Goal: Task Accomplishment & Management: Complete application form

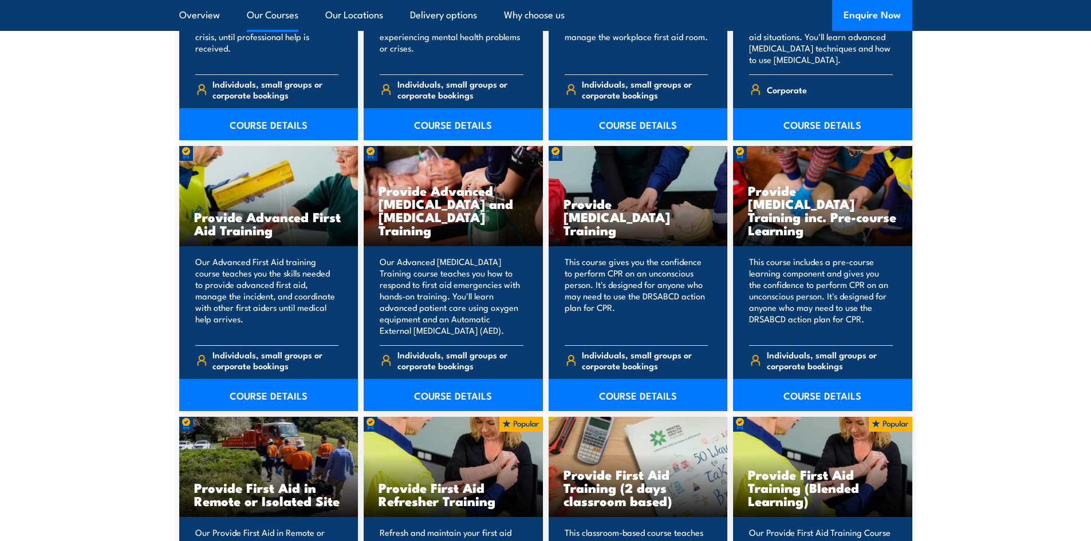
scroll to position [1375, 0]
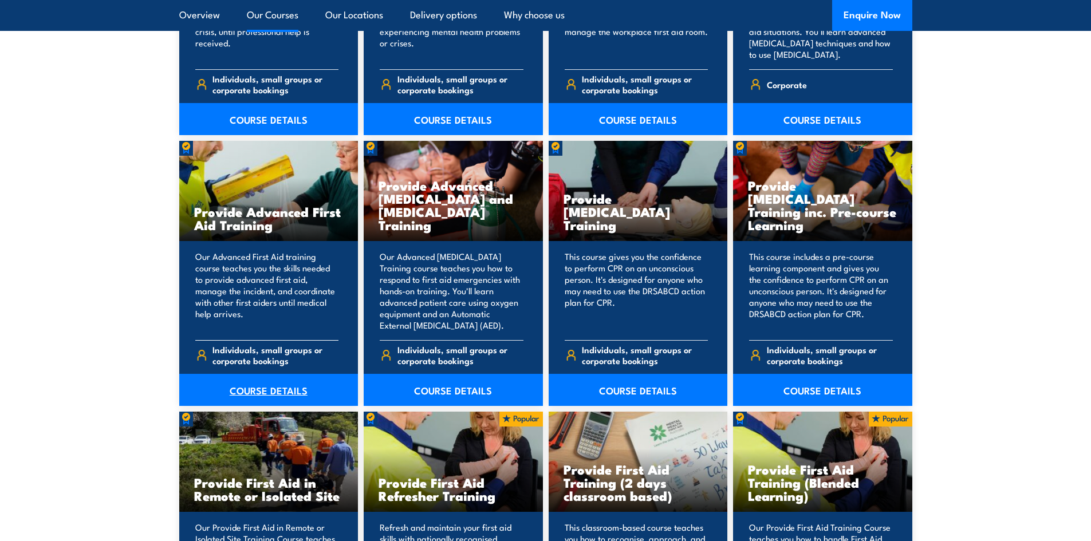
click at [276, 385] on link "COURSE DETAILS" at bounding box center [268, 390] width 179 height 32
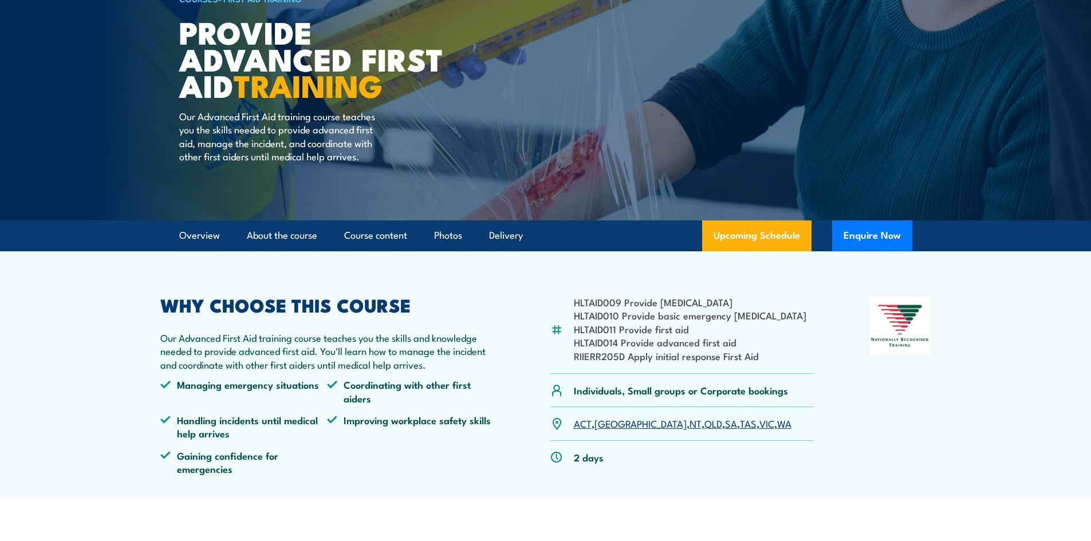
scroll to position [115, 0]
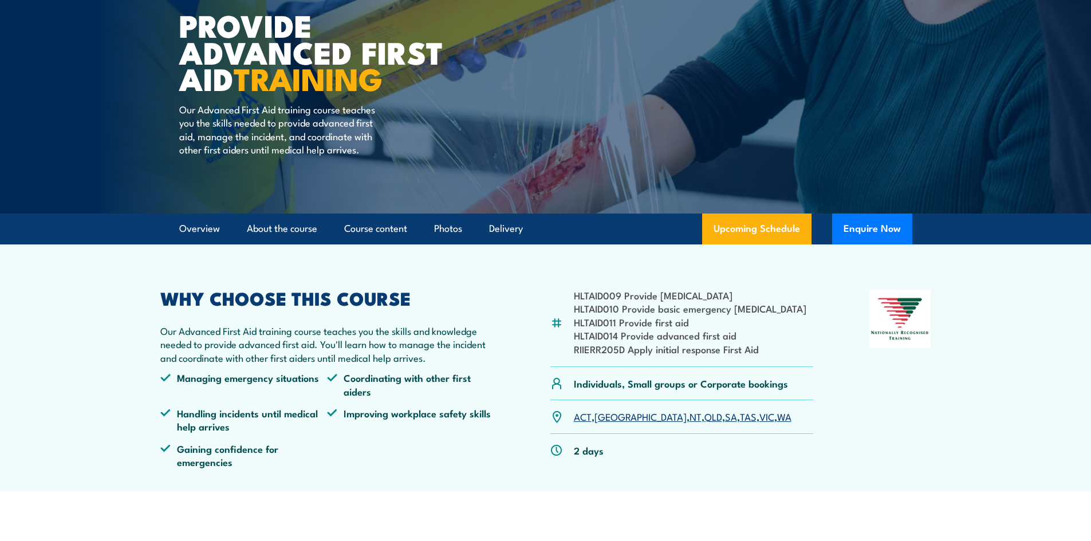
click at [759, 416] on link "VIC" at bounding box center [766, 416] width 15 height 14
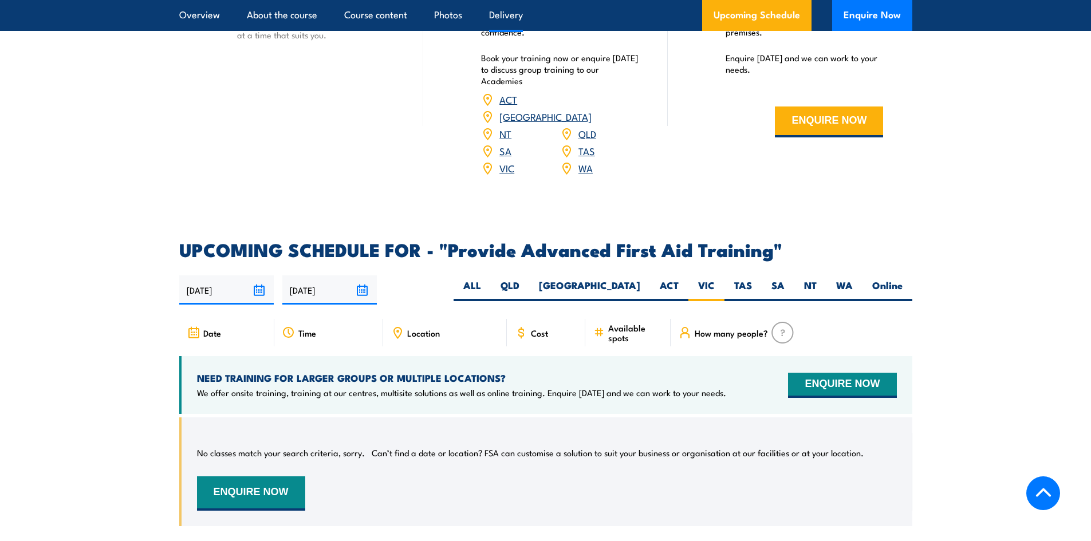
scroll to position [1589, 0]
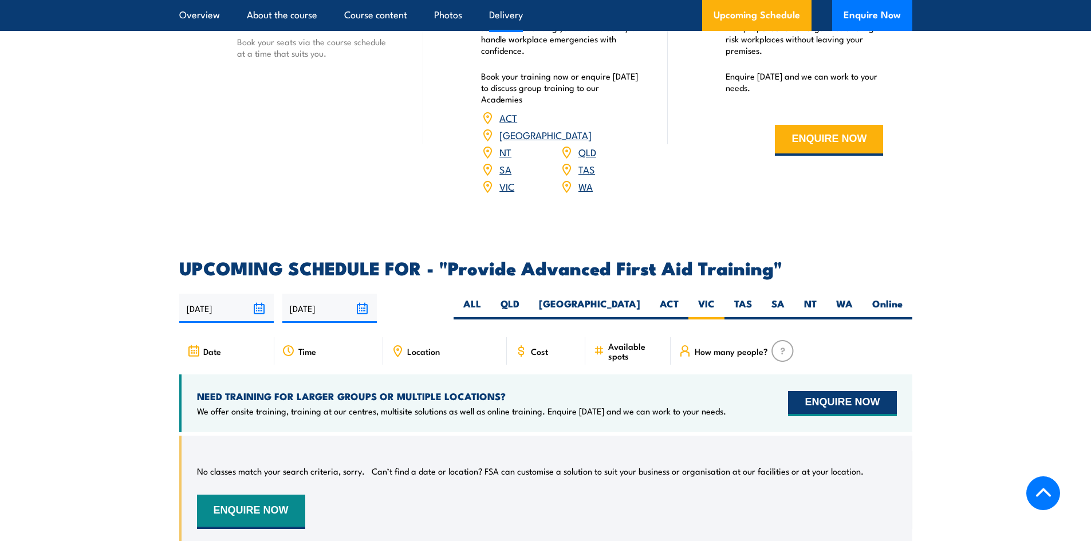
click at [834, 391] on button "ENQUIRE NOW" at bounding box center [842, 403] width 108 height 25
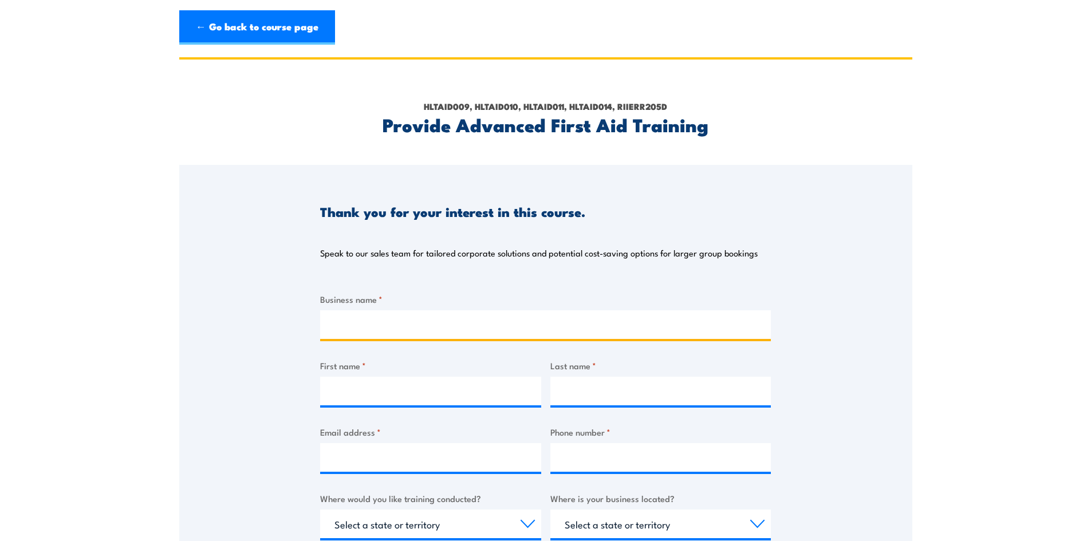
click at [355, 325] on input "Business name *" at bounding box center [545, 324] width 451 height 29
type input "GAP DISTRIBUTORS - [GEOGRAPHIC_DATA]"
type input "GAP"
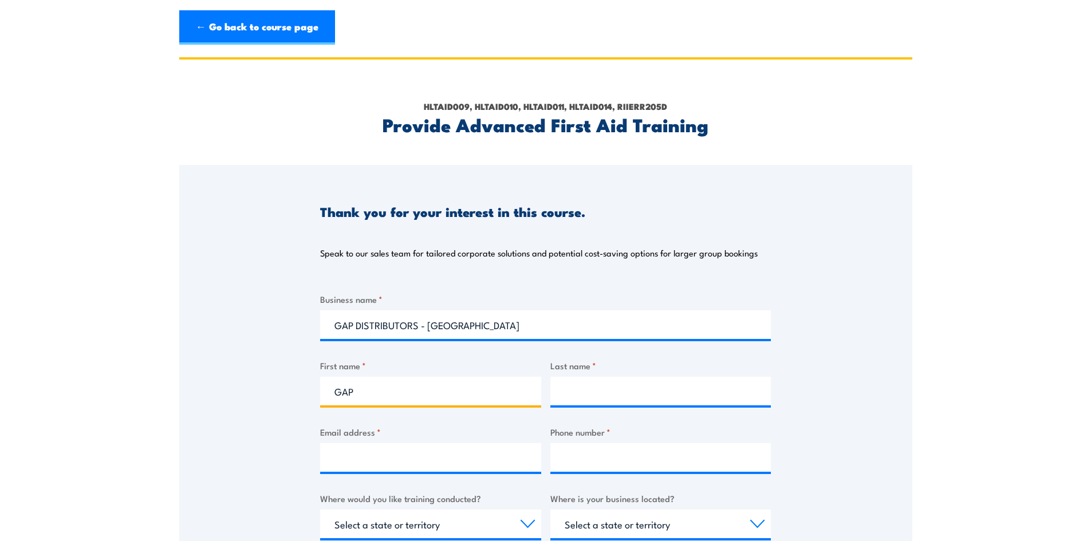
type input "VIC"
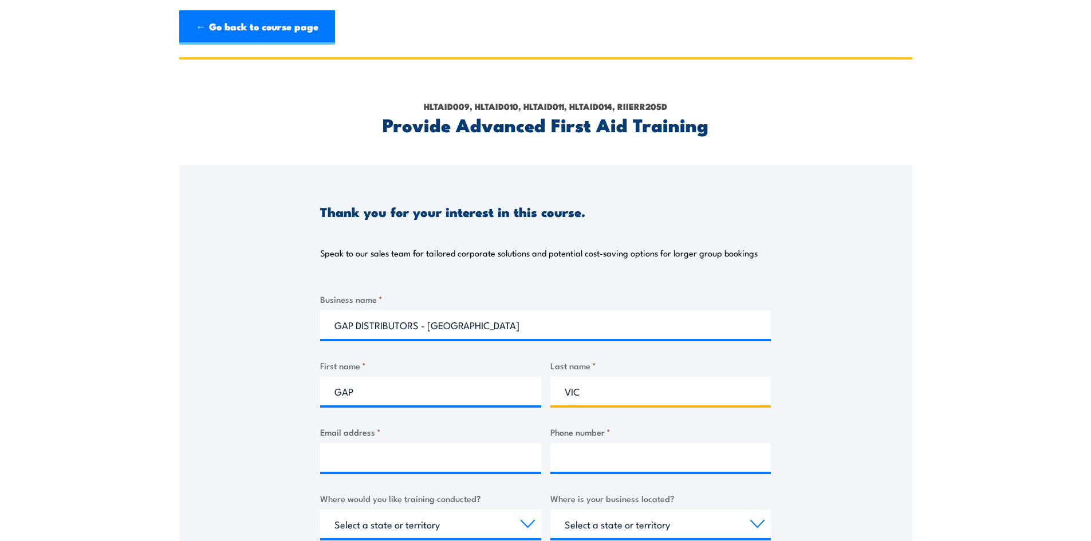
type input "0397977575"
select select "VIC"
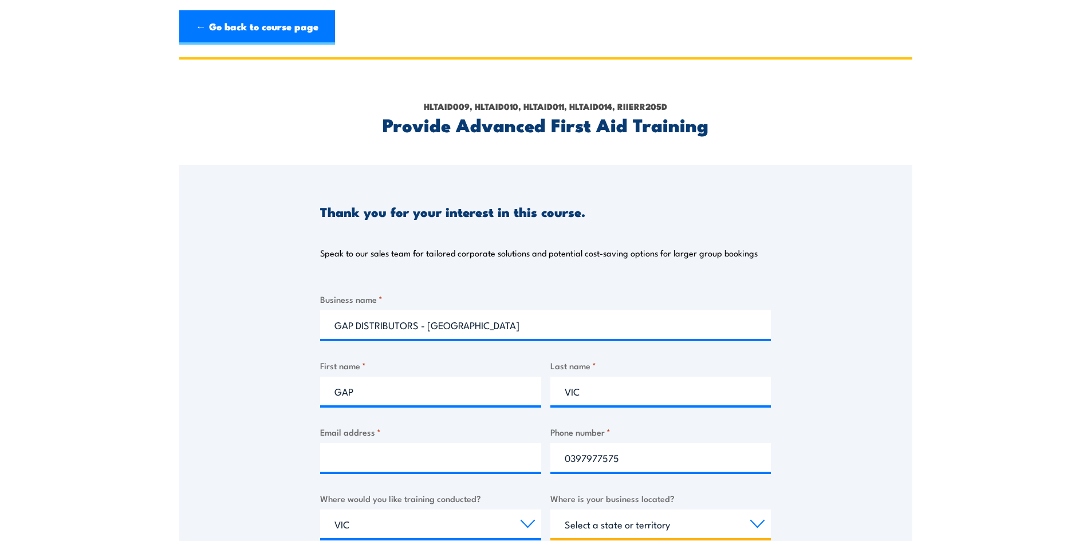
select select "VIC"
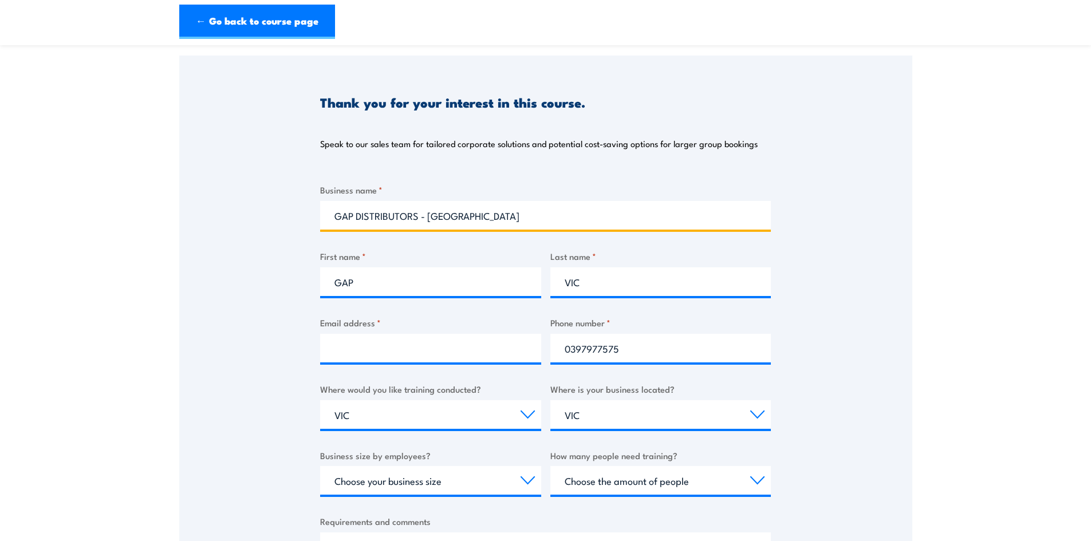
scroll to position [115, 0]
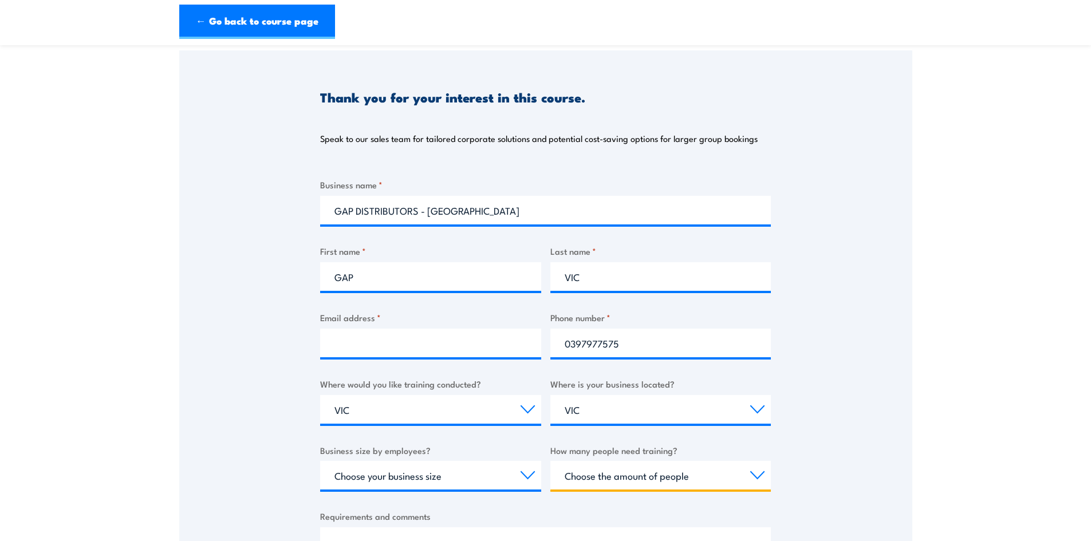
click at [754, 475] on select "Choose the amount of people 1 to 4 5 to 19 20+" at bounding box center [660, 475] width 221 height 29
select select "5 to 19"
click at [550, 461] on select "Choose the amount of people 1 to 4 5 to 19 20+" at bounding box center [660, 475] width 221 height 29
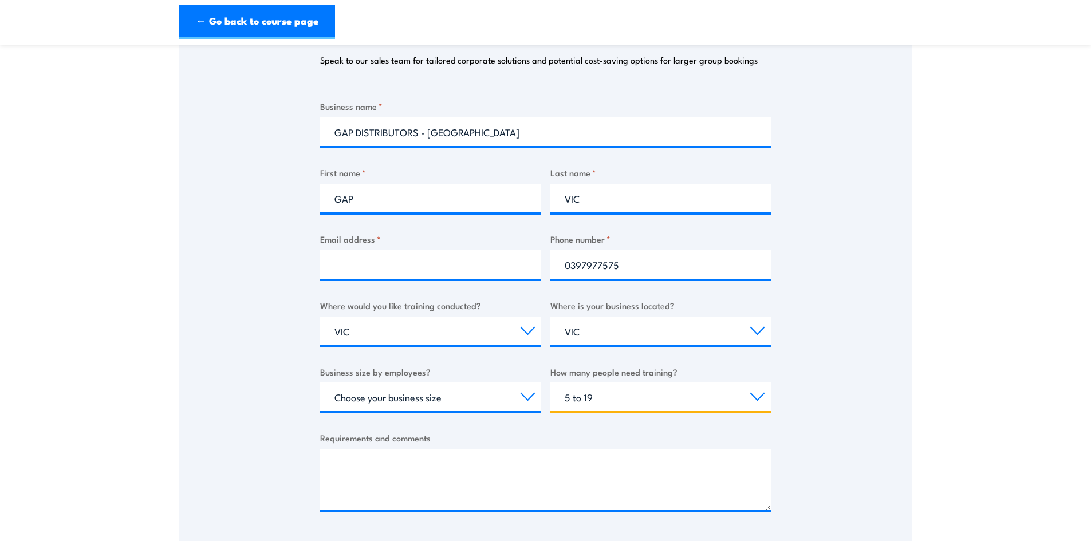
scroll to position [229, 0]
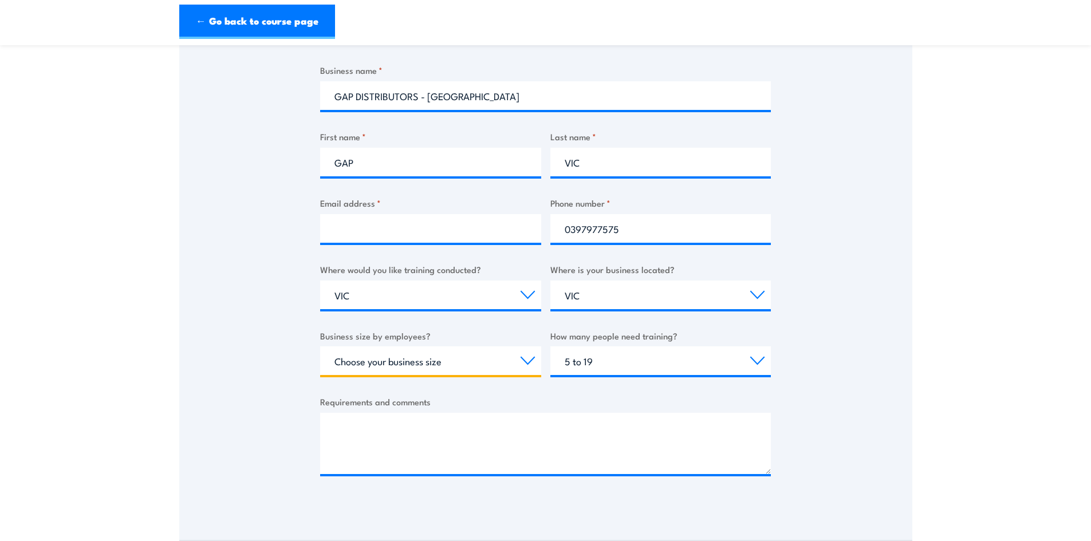
click at [525, 360] on select "Choose your business size 1 to 19 20 to 199 200+" at bounding box center [430, 360] width 221 height 29
select select "20 to 199"
click at [320, 346] on select "Choose your business size 1 to 19 20 to 199 200+" at bounding box center [430, 360] width 221 height 29
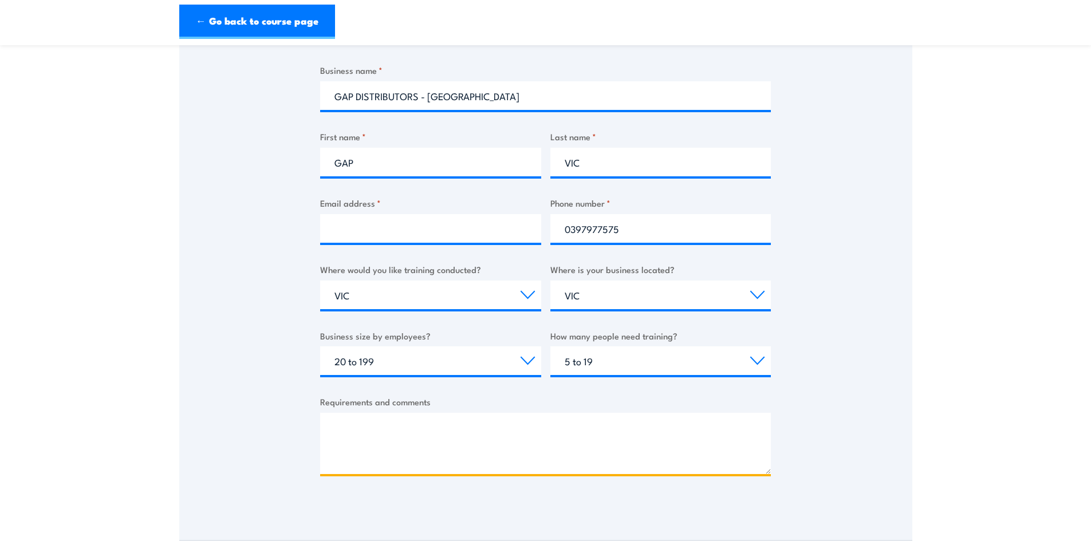
click at [440, 430] on textarea "Requirements and comments" at bounding box center [545, 443] width 451 height 61
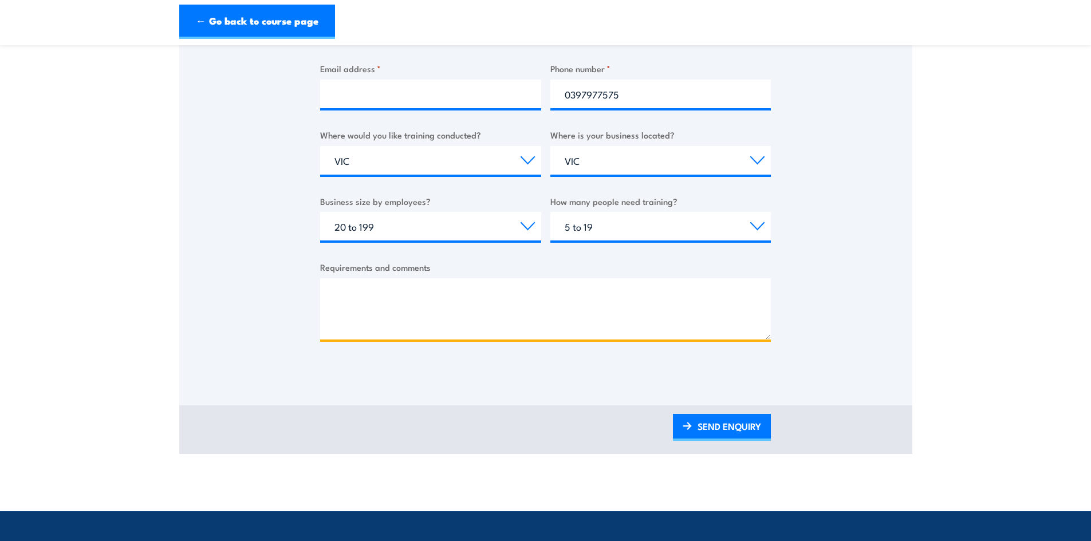
scroll to position [401, 0]
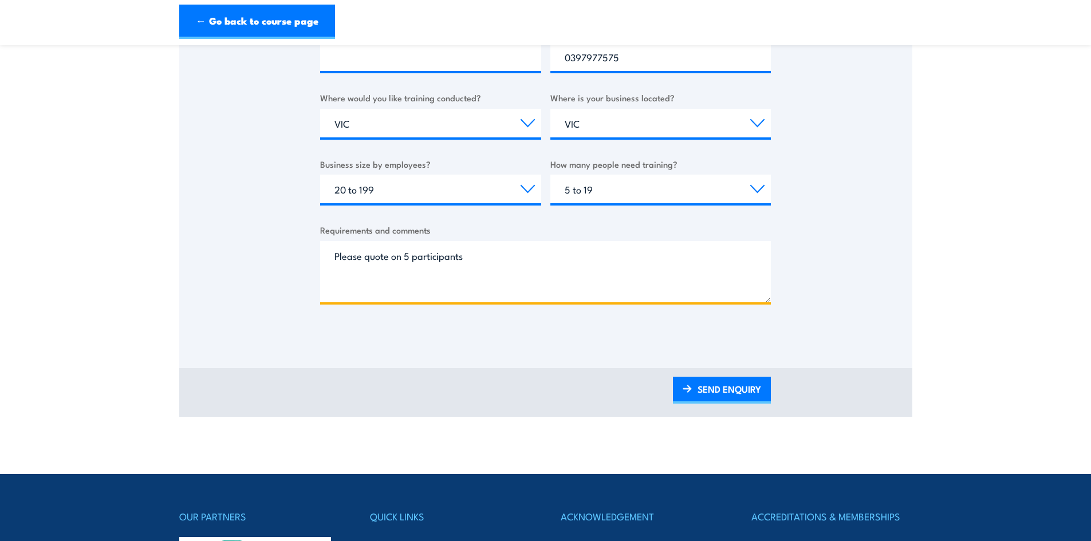
click at [388, 257] on textarea "Please quote on 5 participants" at bounding box center [545, 271] width 451 height 61
click at [403, 259] on textarea "Please quote on First Aid trainin on 5 participants" at bounding box center [545, 271] width 451 height 61
click at [592, 281] on textarea "Please quote for onsite First Aid training / 5 participants" at bounding box center [545, 271] width 451 height 61
type textarea "Please quote for onsite First Aid training / 5 participants"
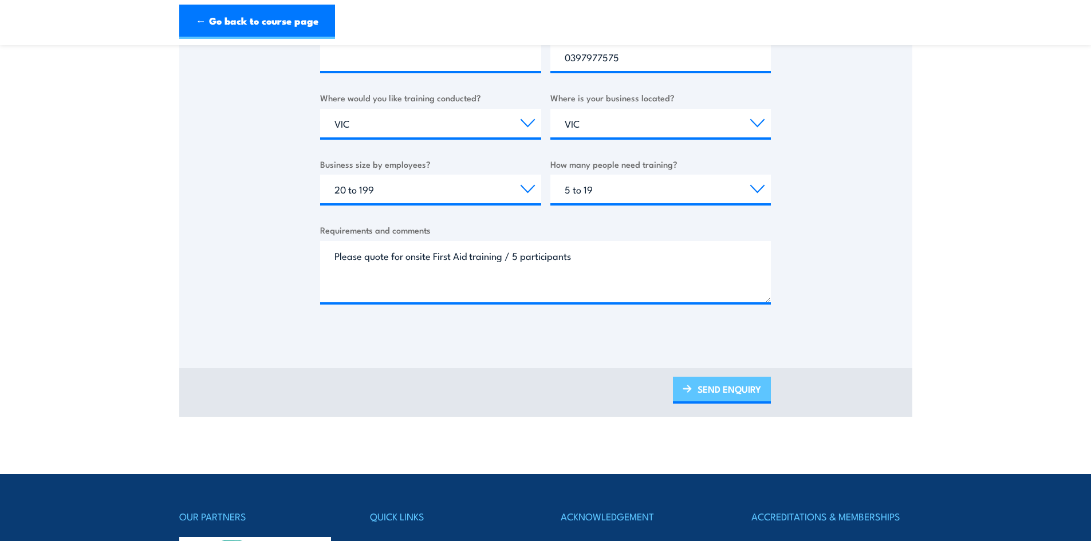
click at [708, 383] on link "SEND ENQUIRY" at bounding box center [722, 390] width 98 height 27
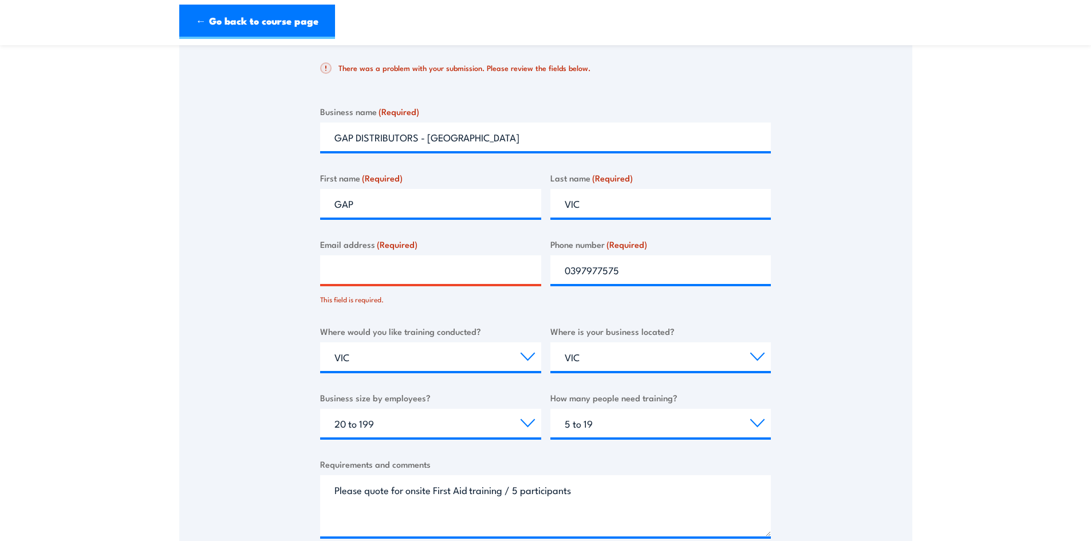
scroll to position [259, 0]
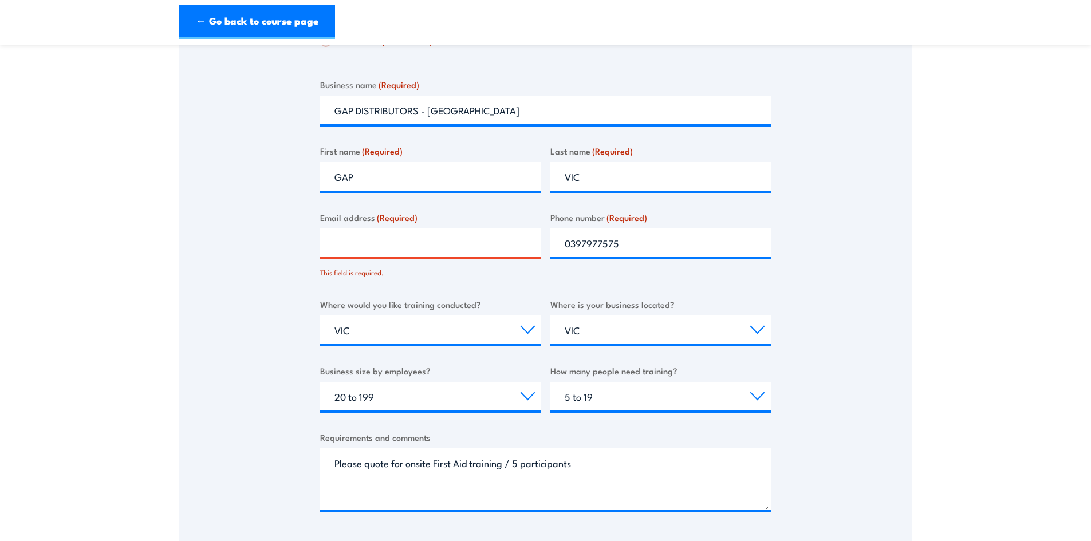
click at [382, 237] on input "Email address (Required)" at bounding box center [430, 243] width 221 height 29
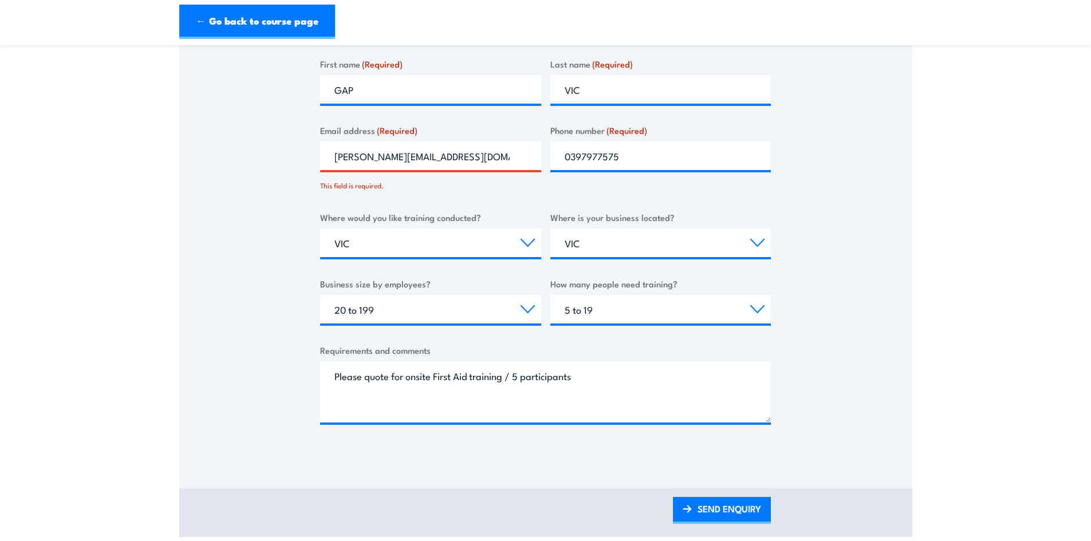
scroll to position [431, 0]
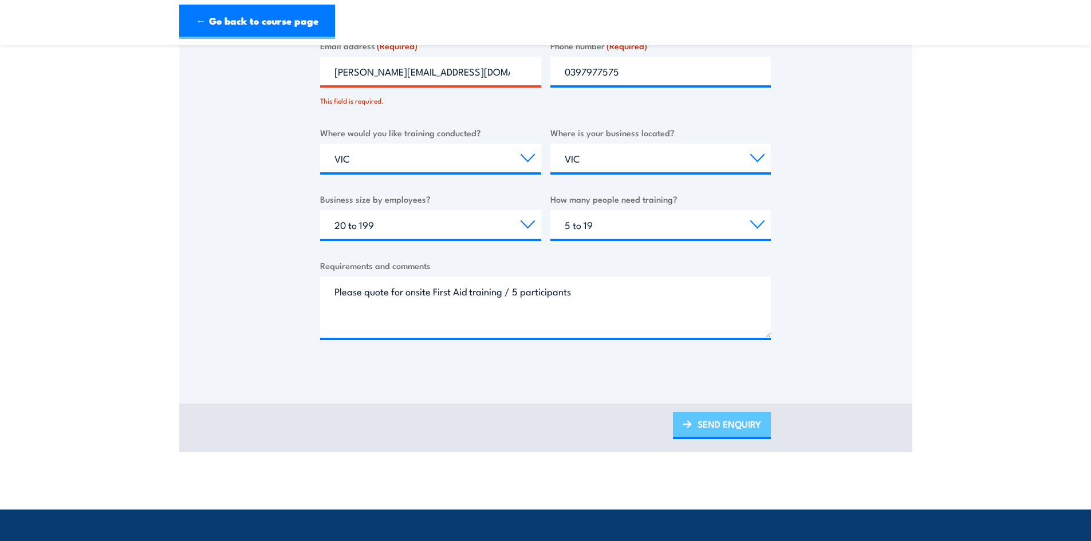
type input "[PERSON_NAME][EMAIL_ADDRESS][DOMAIN_NAME]"
click at [706, 426] on link "SEND ENQUIRY" at bounding box center [722, 425] width 98 height 27
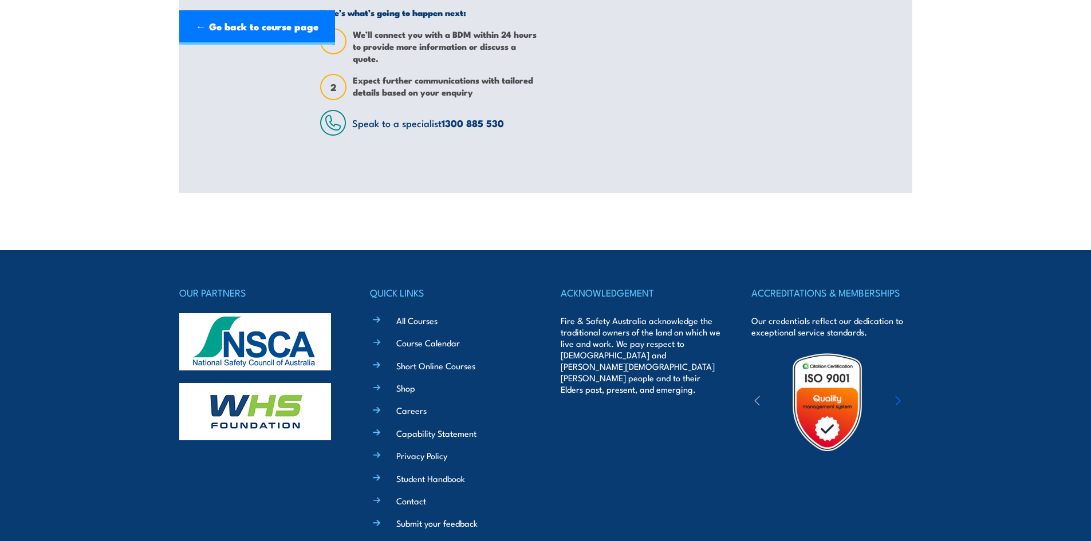
scroll to position [0, 0]
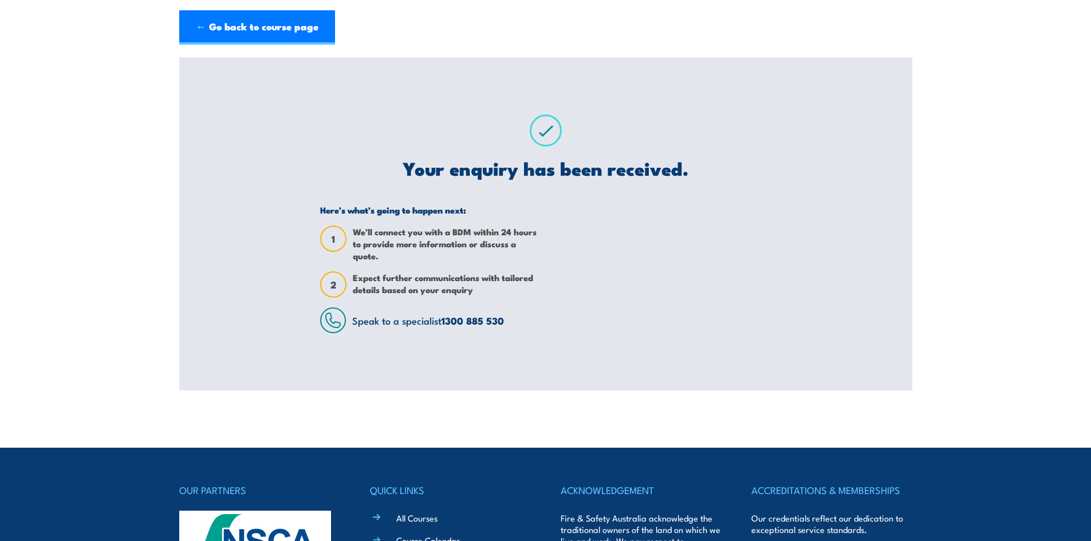
click at [679, 314] on div at bounding box center [662, 268] width 217 height 129
